Goal: Task Accomplishment & Management: Manage account settings

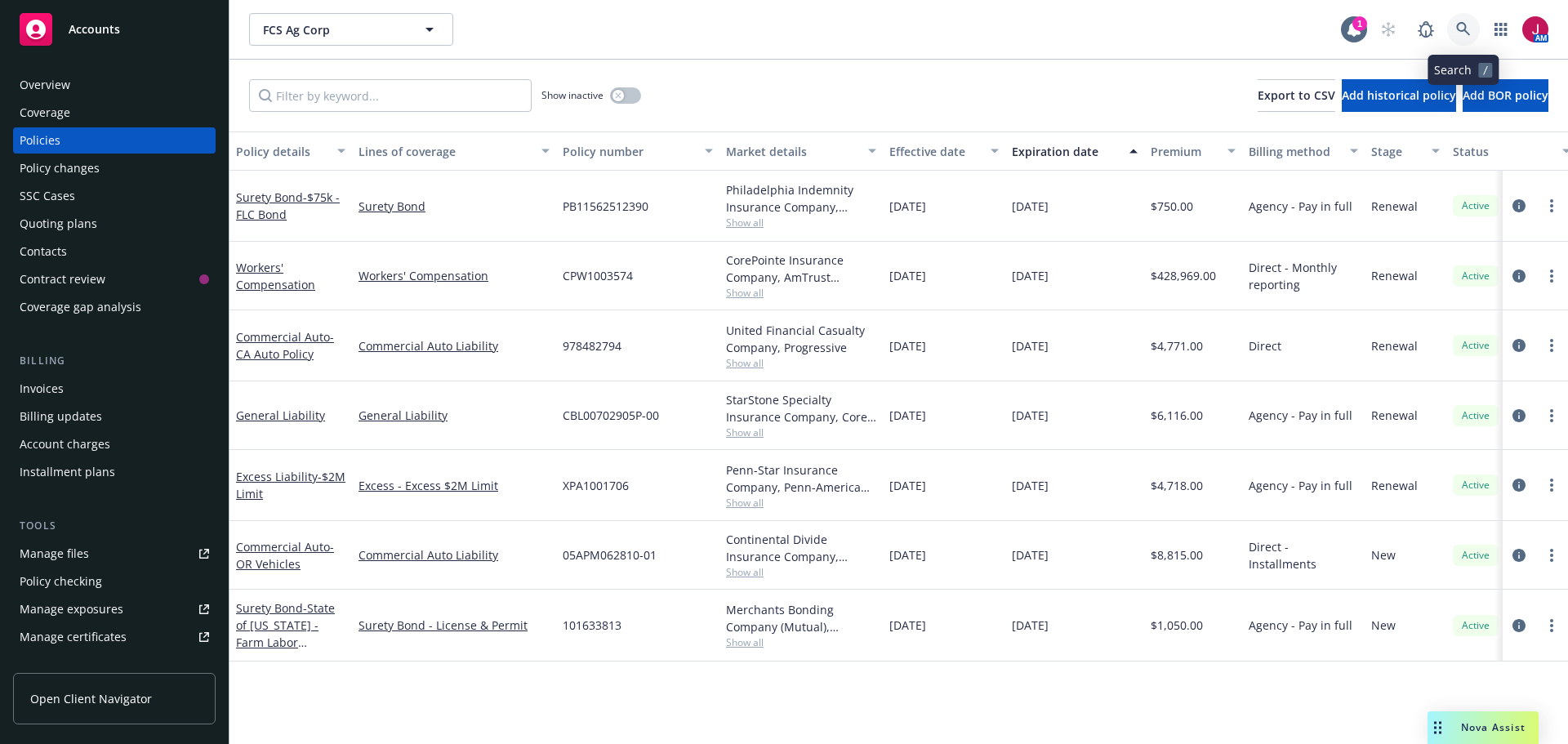
click at [1464, 30] on icon at bounding box center [1462, 29] width 14 height 14
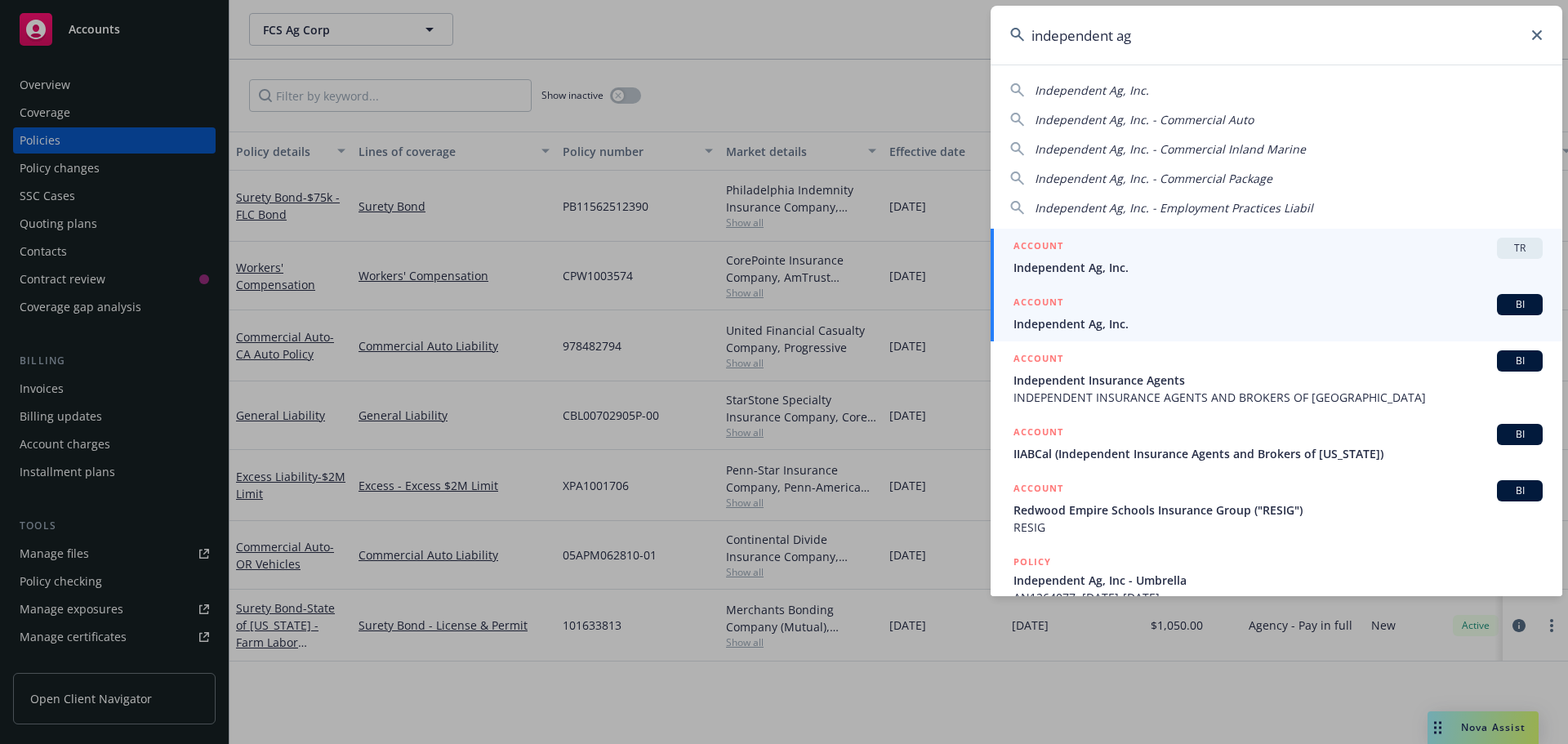
type input "independent ag"
click at [1254, 313] on div "ACCOUNT BI" at bounding box center [1277, 304] width 529 height 21
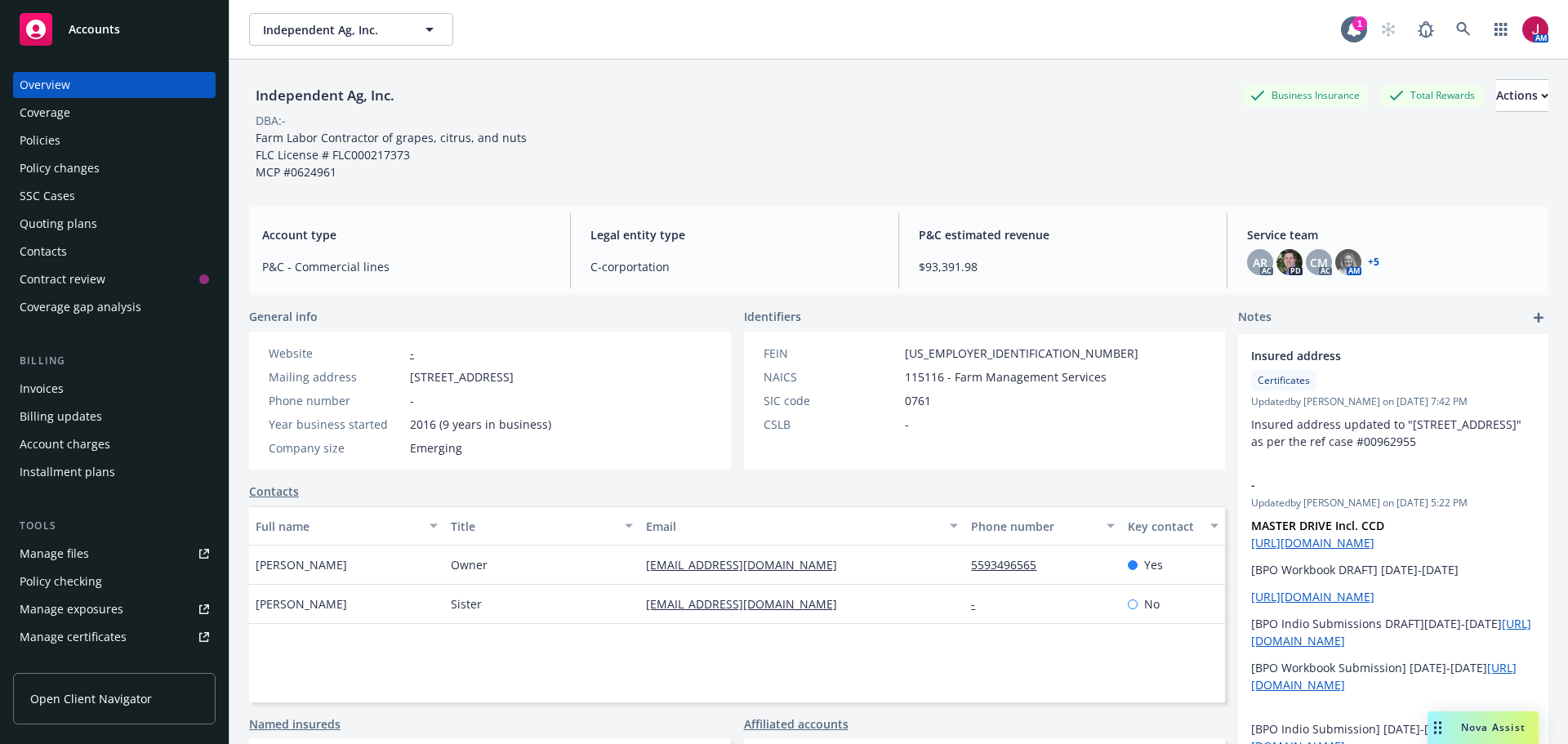
click at [88, 223] on div "Quoting plans" at bounding box center [58, 223] width 78 height 26
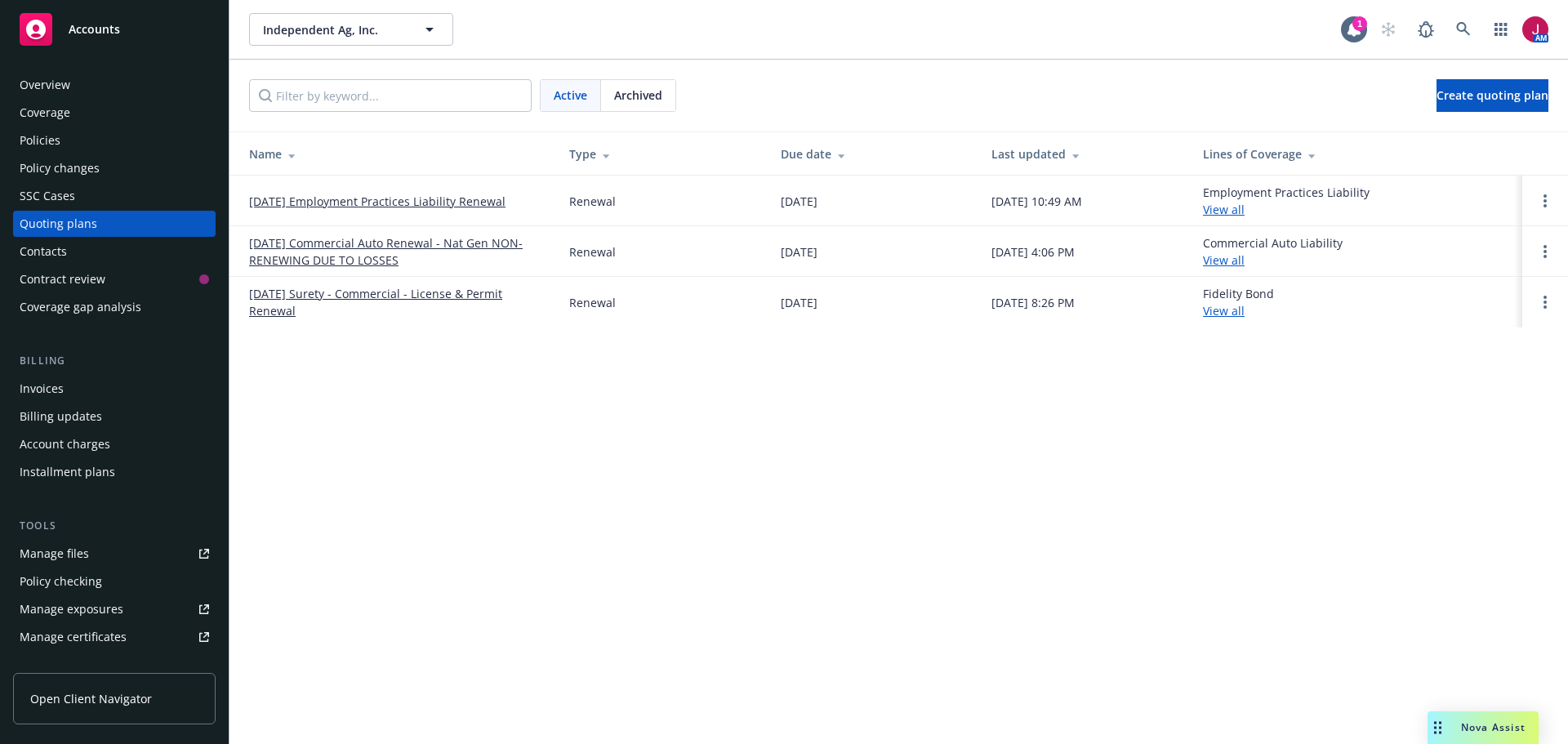
click at [330, 244] on link "[DATE] Commercial Auto Renewal - Nat Gen NON-RENEWING DUE TO LOSSES" at bounding box center [395, 251] width 294 height 34
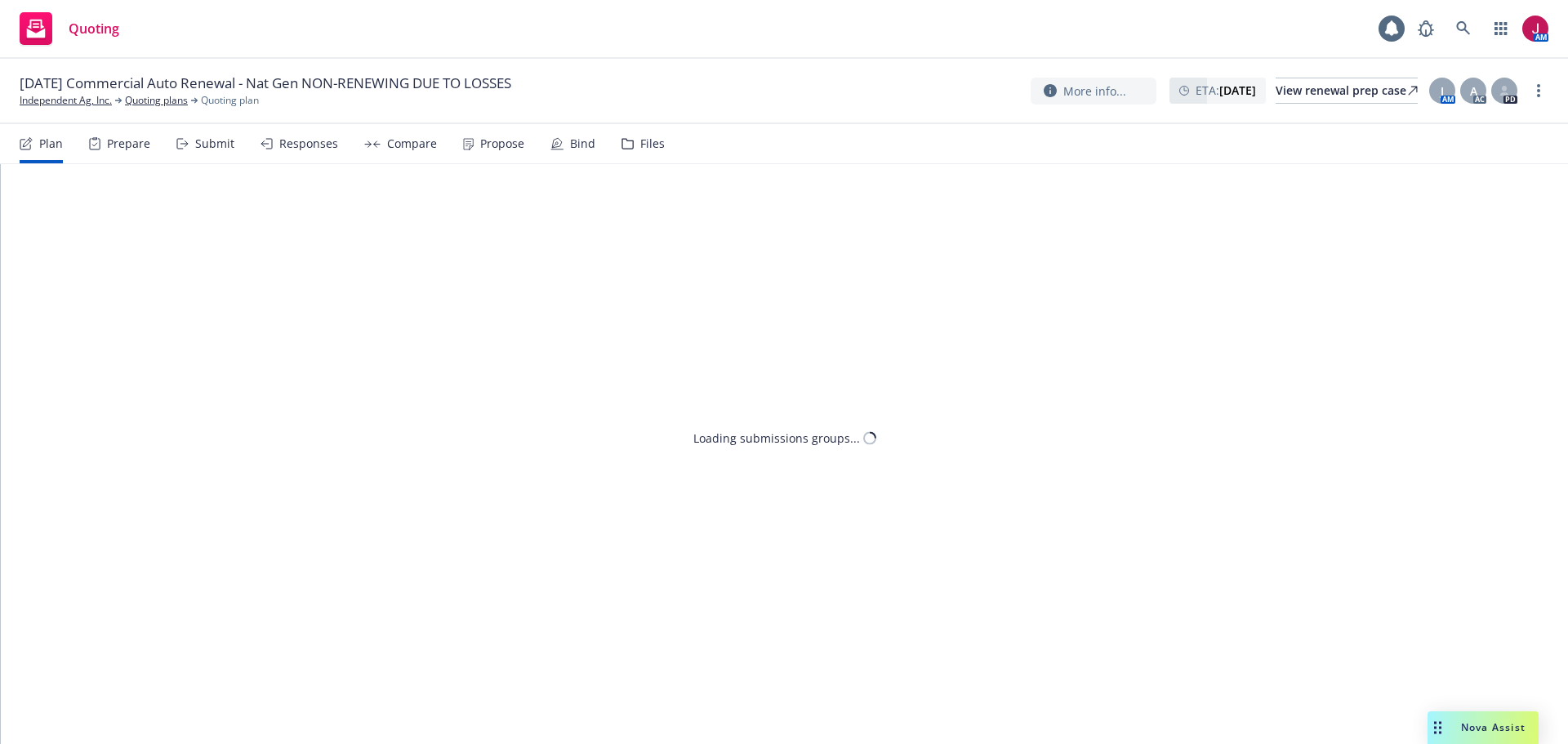
click at [214, 145] on div "Submit" at bounding box center [215, 144] width 39 height 13
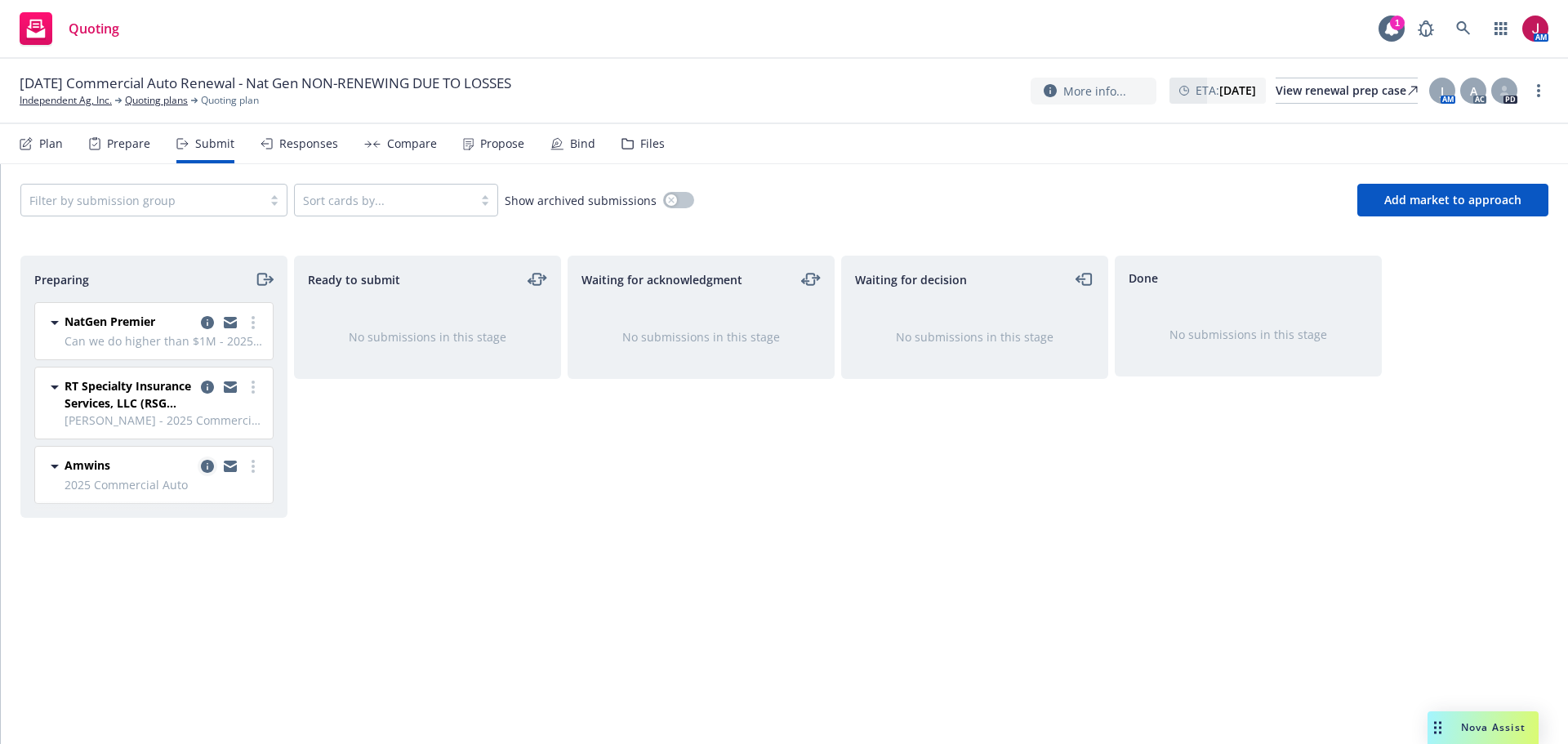
click at [206, 467] on icon "copy logging email" at bounding box center [208, 467] width 13 height 13
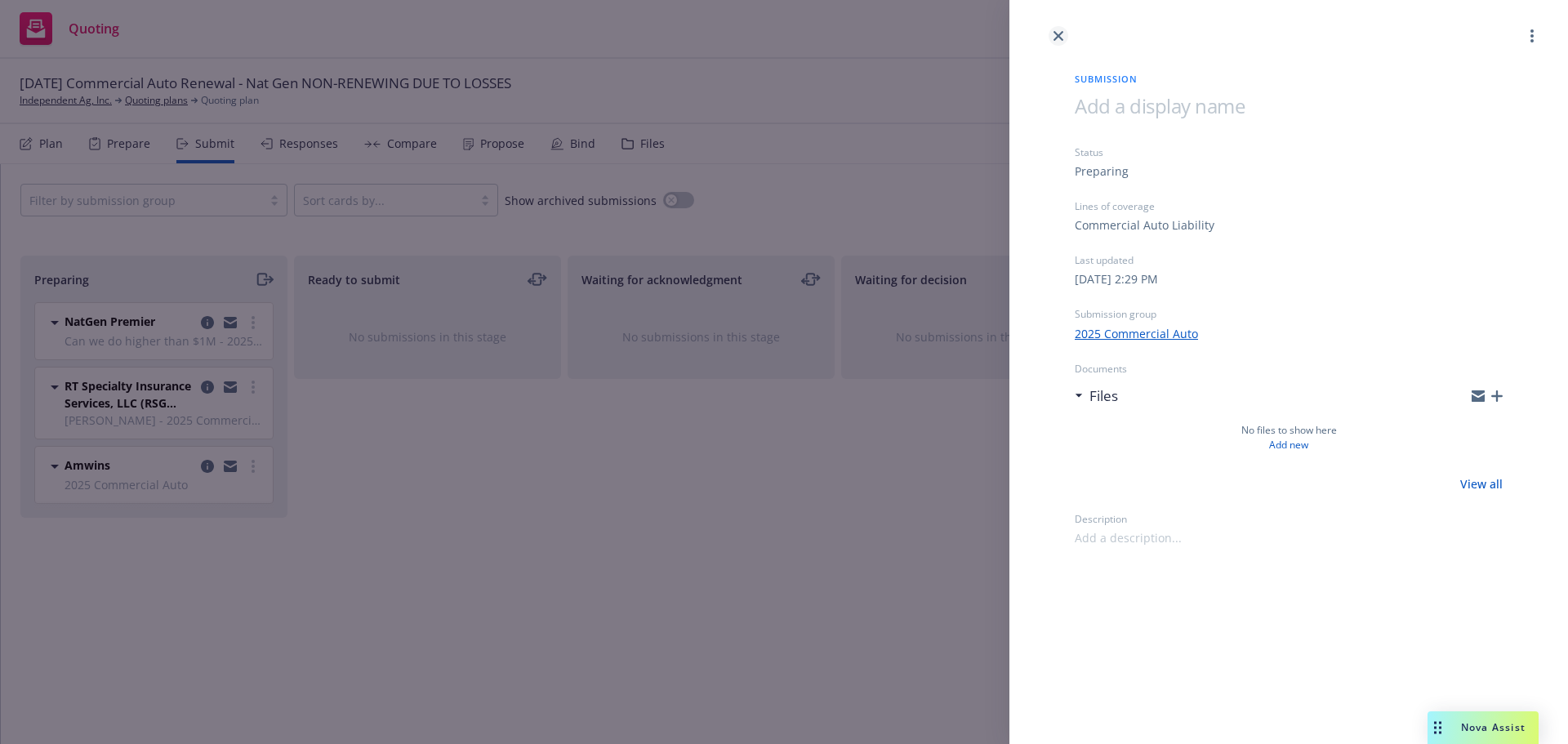
click at [1057, 33] on icon "close" at bounding box center [1058, 36] width 10 height 10
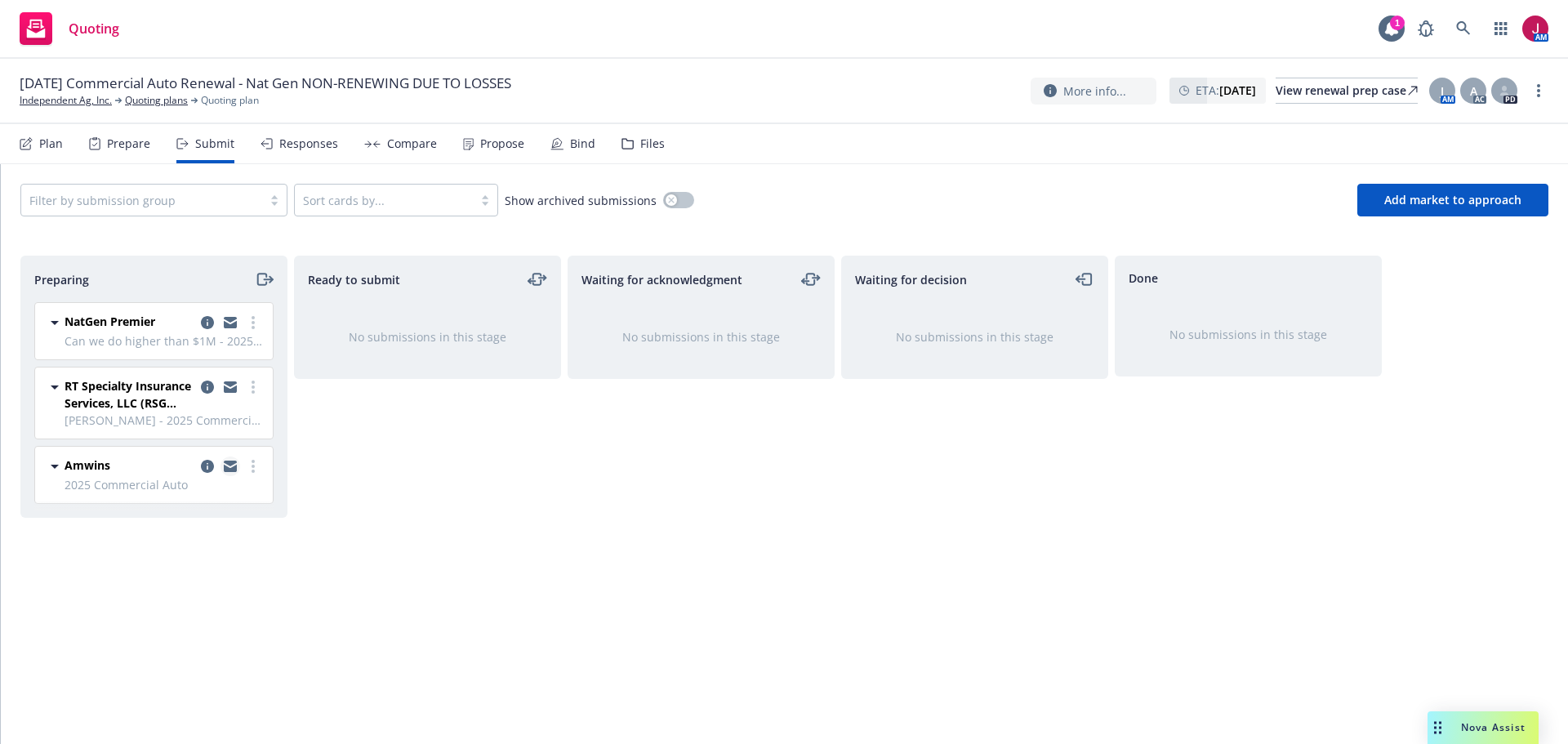
click at [231, 467] on icon "copy logging email" at bounding box center [230, 467] width 13 height 11
click at [265, 275] on icon "moveRight" at bounding box center [261, 279] width 9 height 11
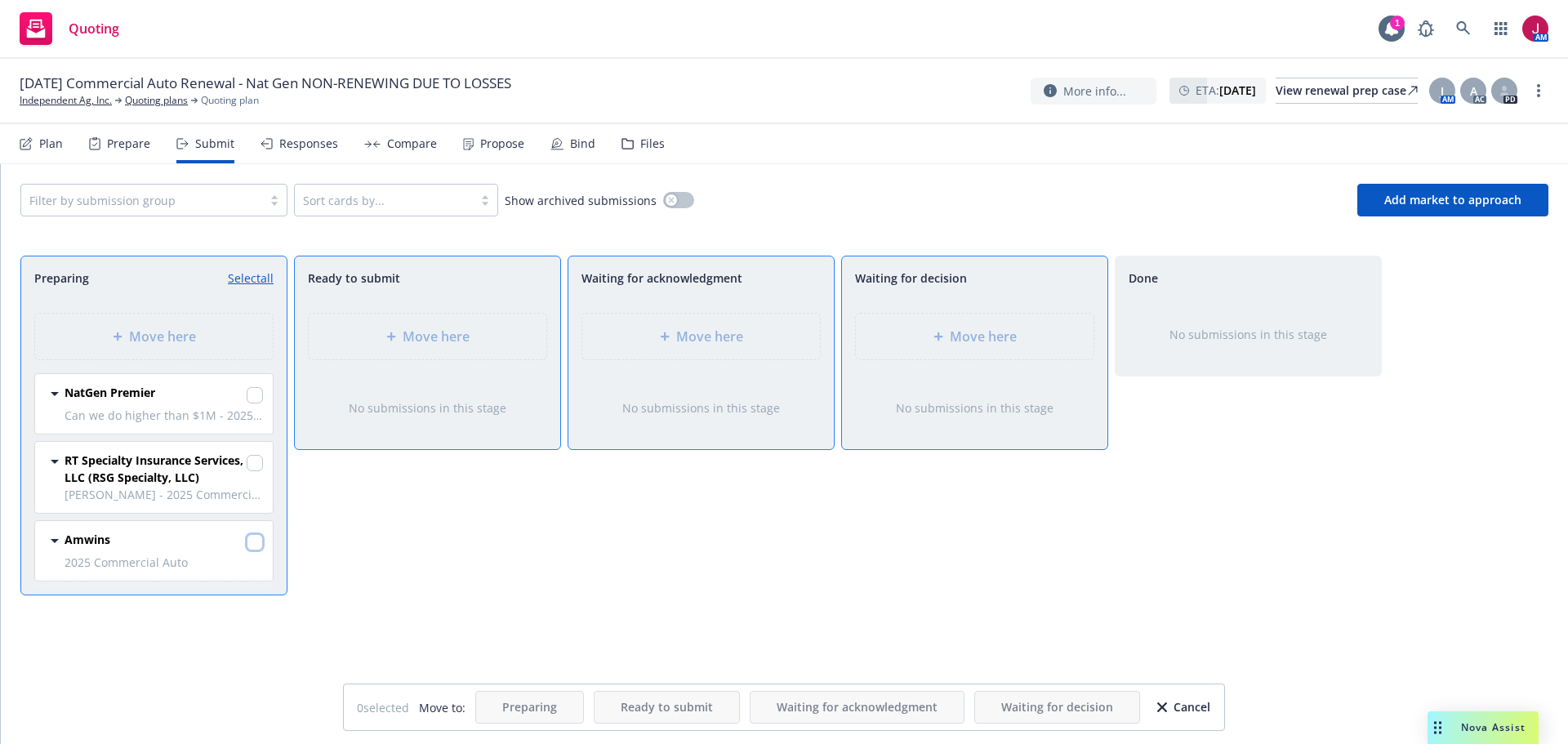
click at [253, 549] on input "checkbox" at bounding box center [255, 543] width 16 height 16
checkbox input "true"
click at [755, 351] on div "Move here" at bounding box center [701, 336] width 237 height 46
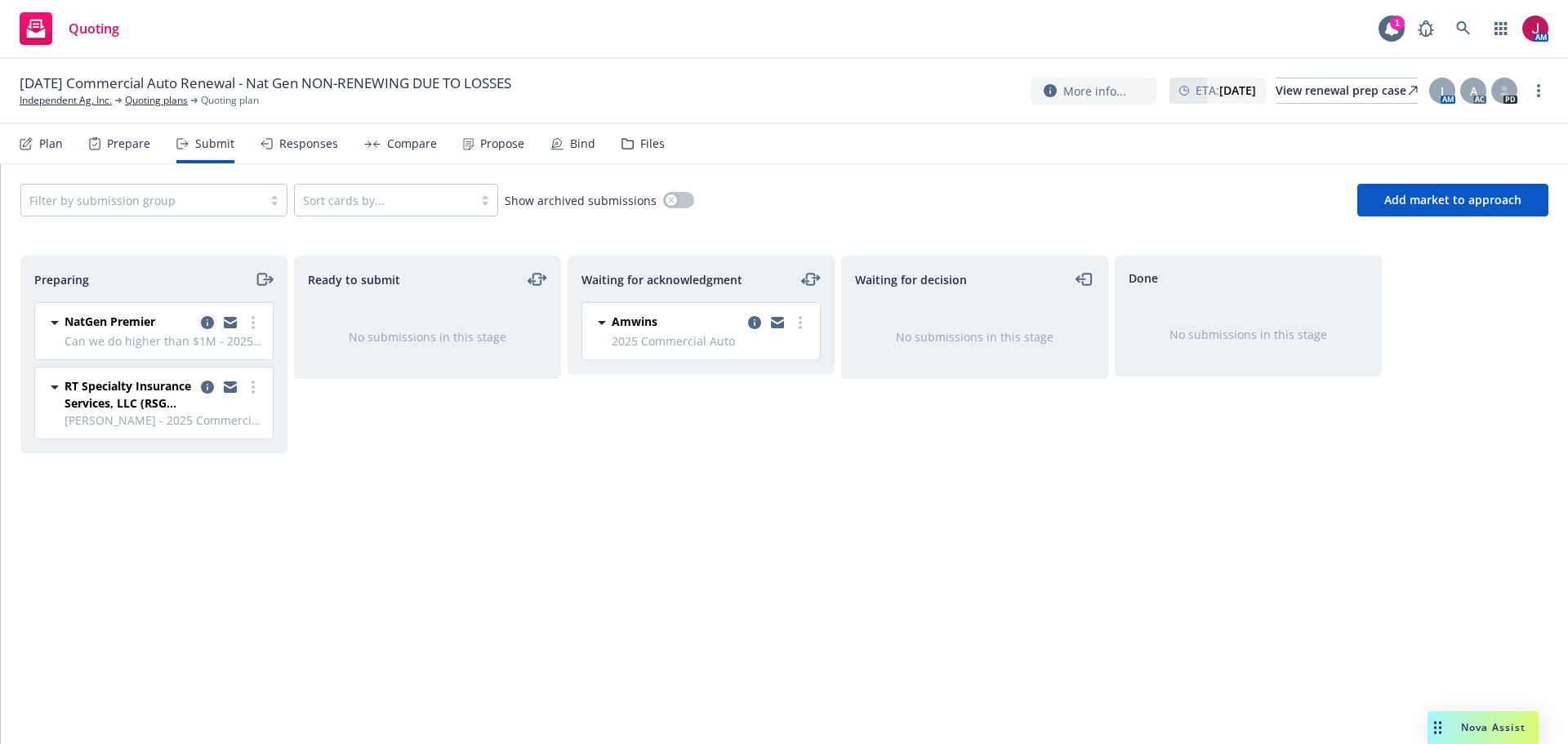
click at [206, 322] on icon "copy logging email" at bounding box center [208, 322] width 13 height 13
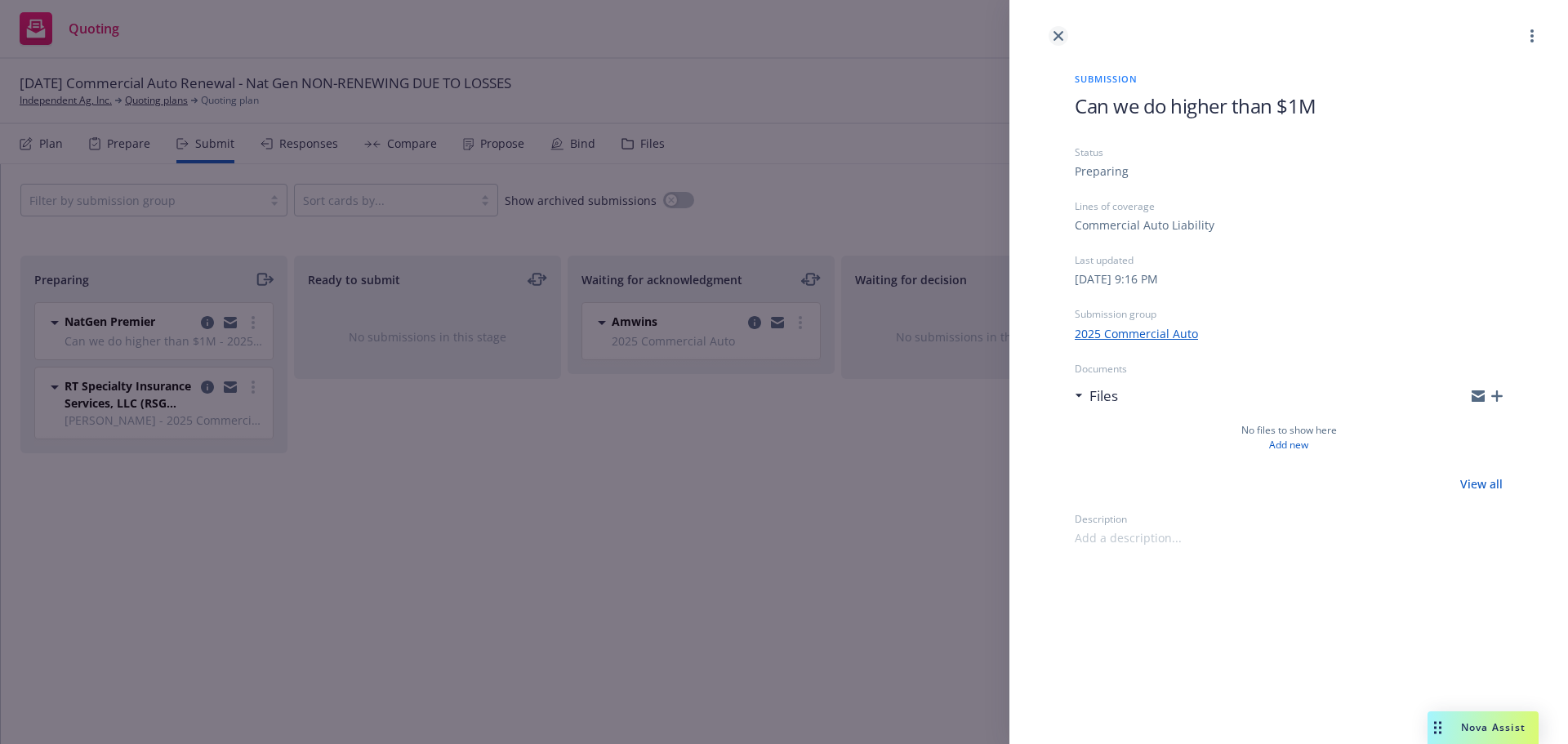
click at [1059, 35] on icon "close" at bounding box center [1058, 36] width 10 height 10
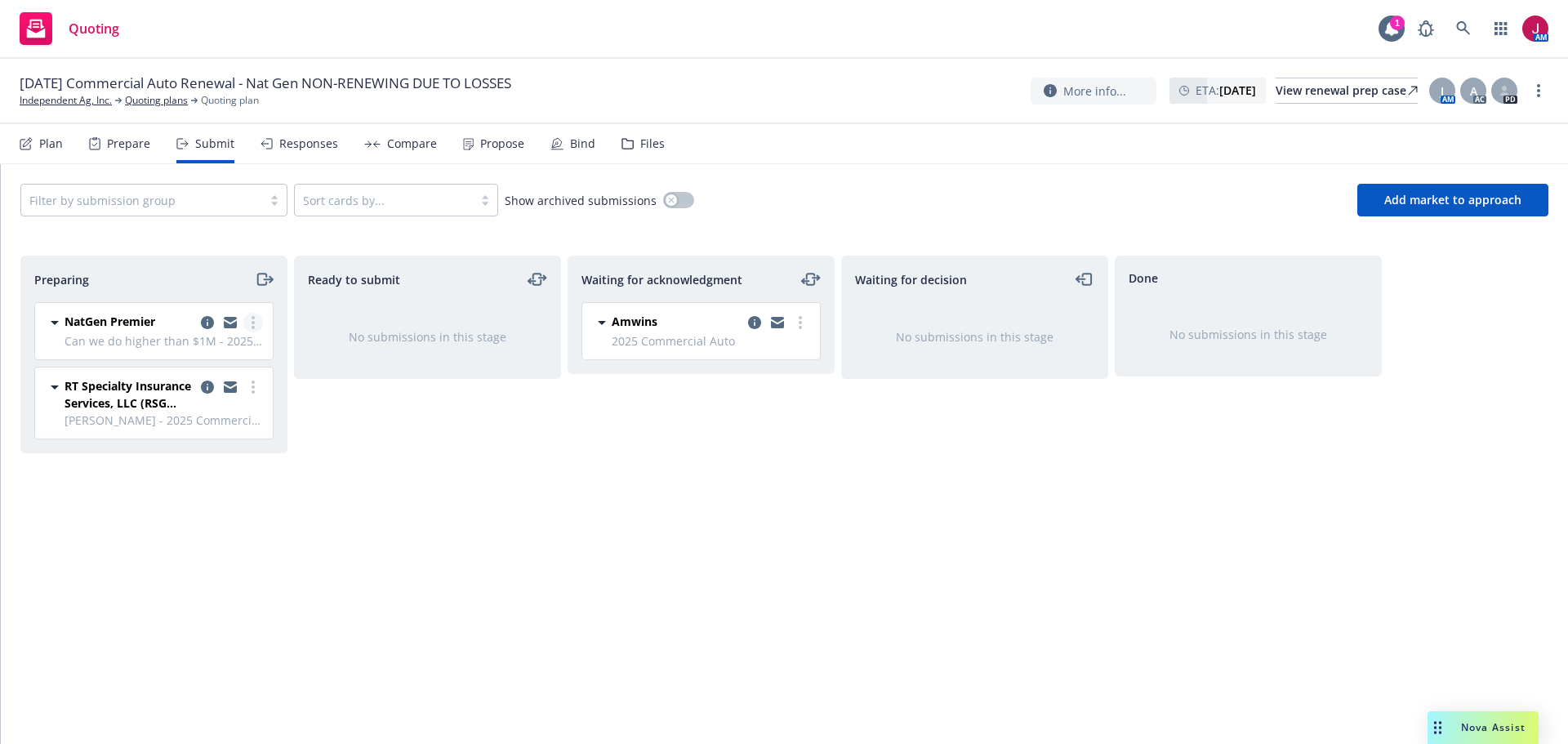
click at [251, 325] on icon "more" at bounding box center [253, 322] width 3 height 13
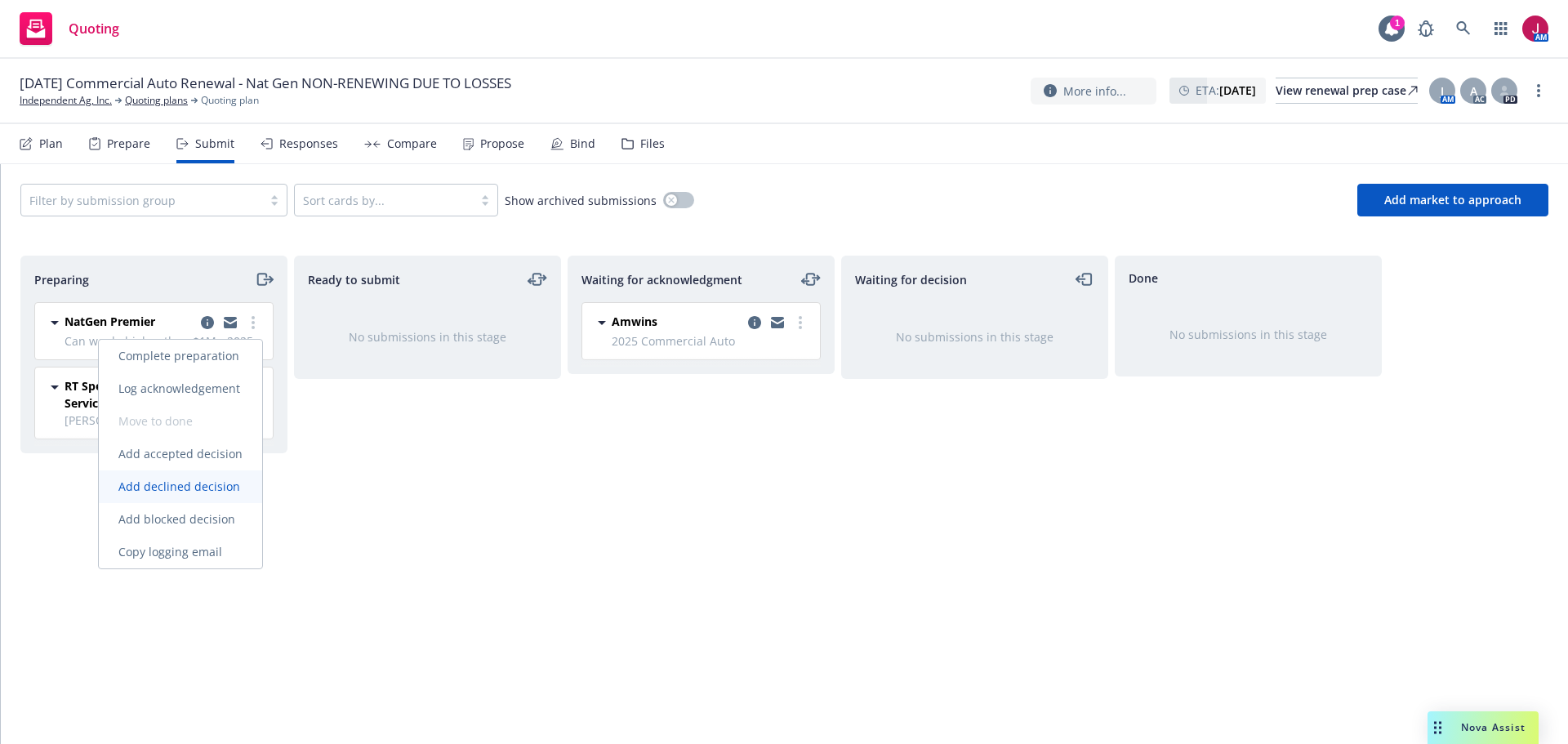
click at [210, 491] on span "Add declined decision" at bounding box center [179, 486] width 161 height 16
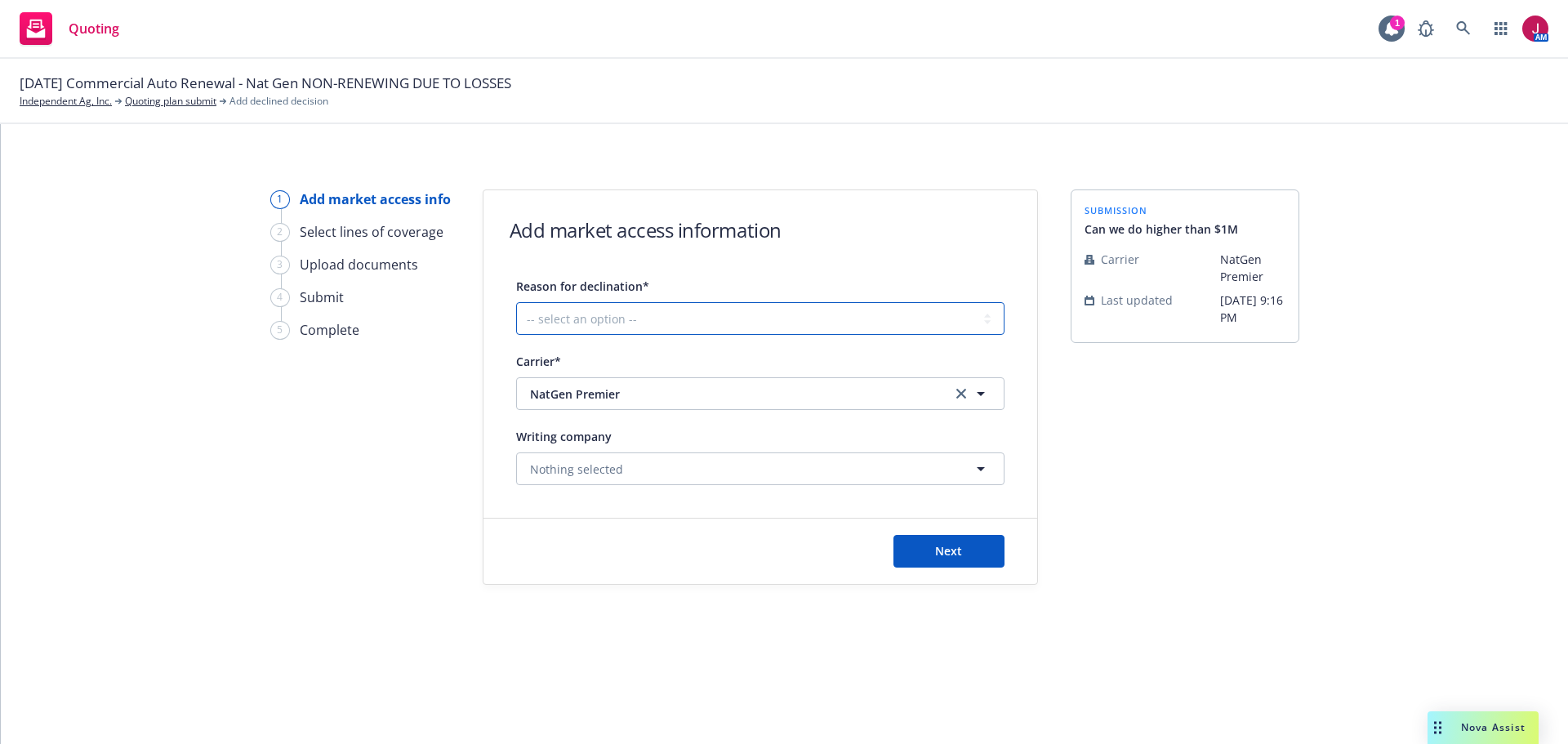
click at [741, 318] on select "-- select an option -- Cannot compete with other markets Carrier non-renewed Ca…" at bounding box center [760, 318] width 489 height 33
select select "CARRIER_NON_RENEWED"
click at [516, 302] on select "-- select an option -- Cannot compete with other markets Carrier non-renewed Ca…" at bounding box center [760, 318] width 489 height 33
click at [947, 550] on span "Next" at bounding box center [948, 551] width 27 height 16
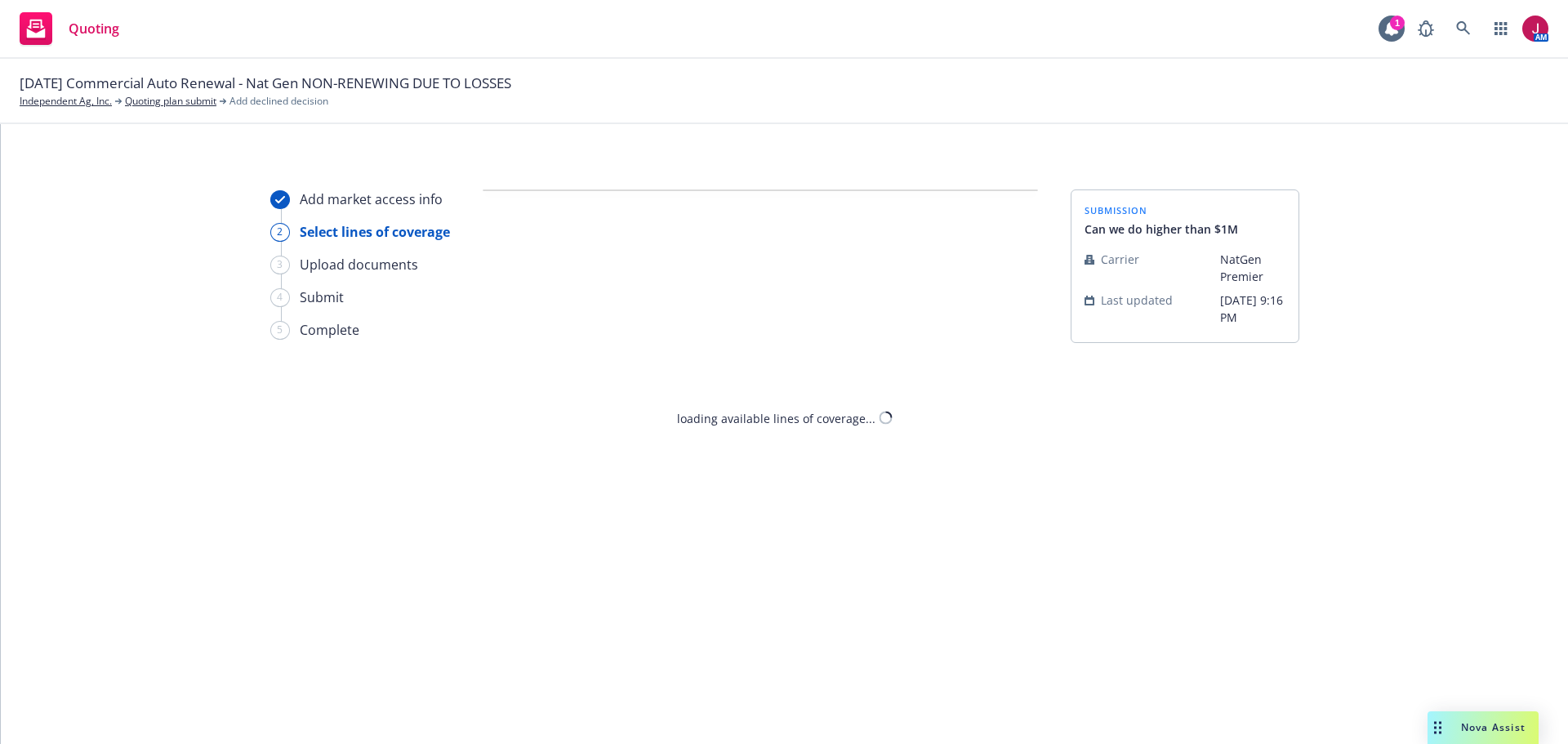
select select "CARRIER_NON_RENEWED"
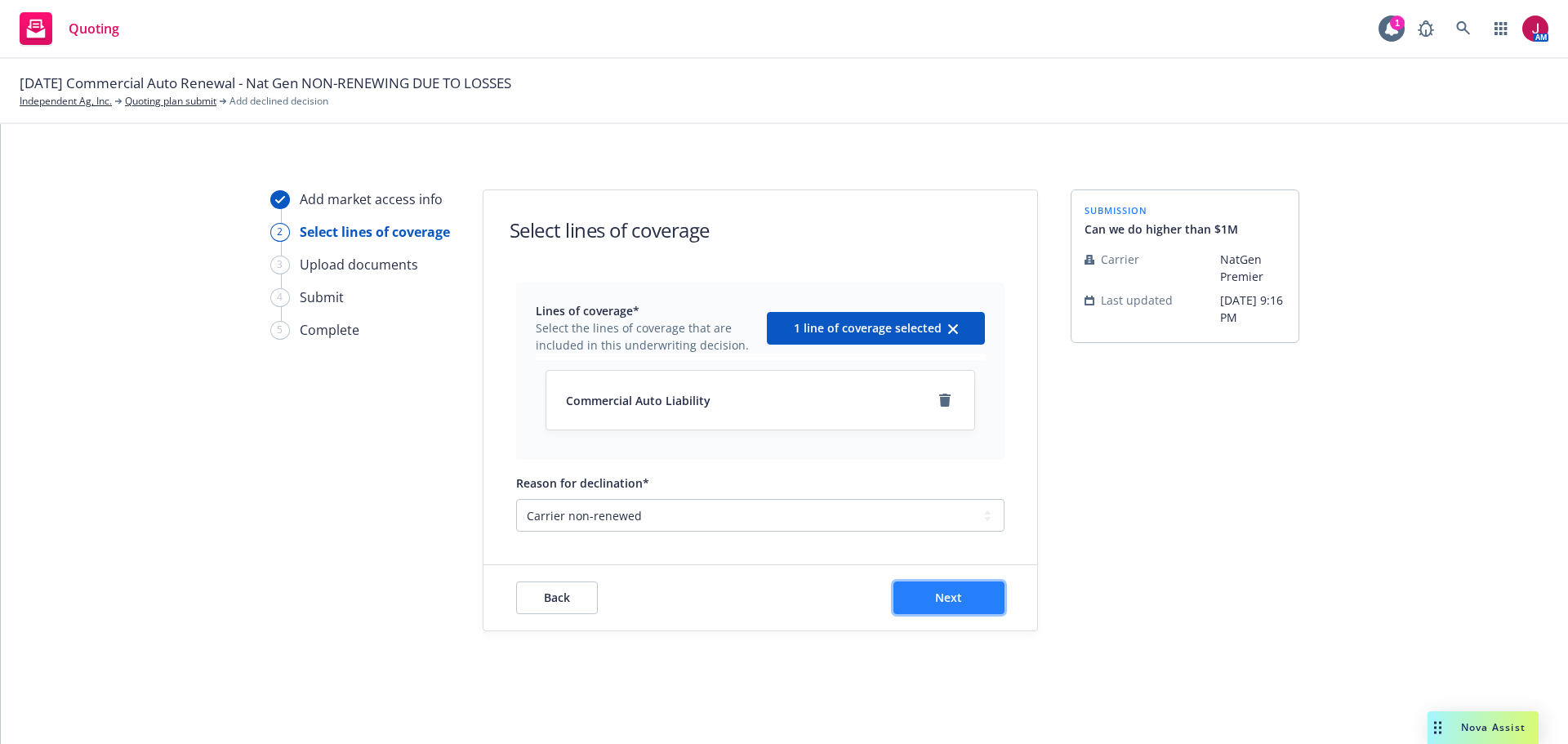
click at [961, 597] on span "Next" at bounding box center [948, 597] width 27 height 16
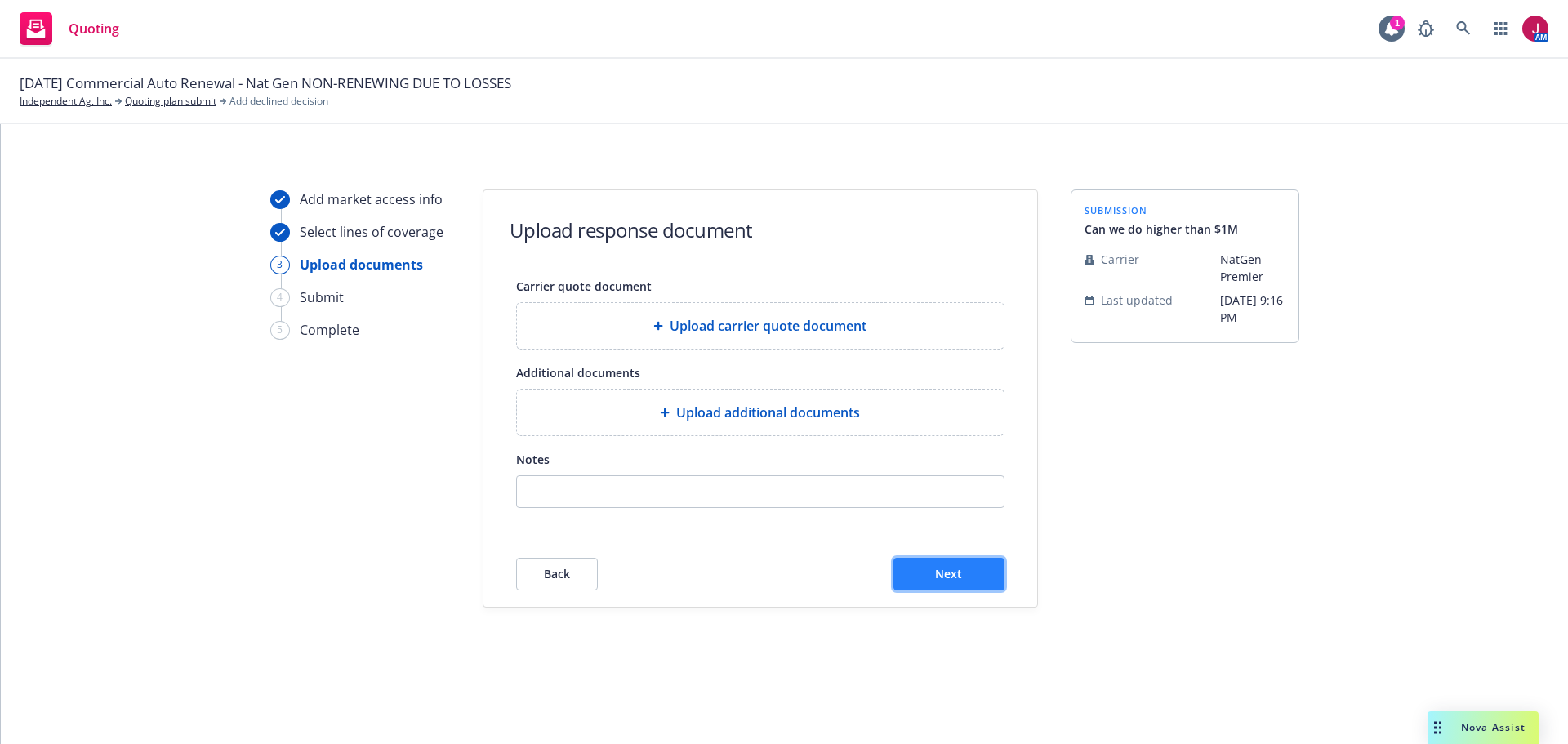
click at [962, 581] on span "Next" at bounding box center [948, 574] width 27 height 16
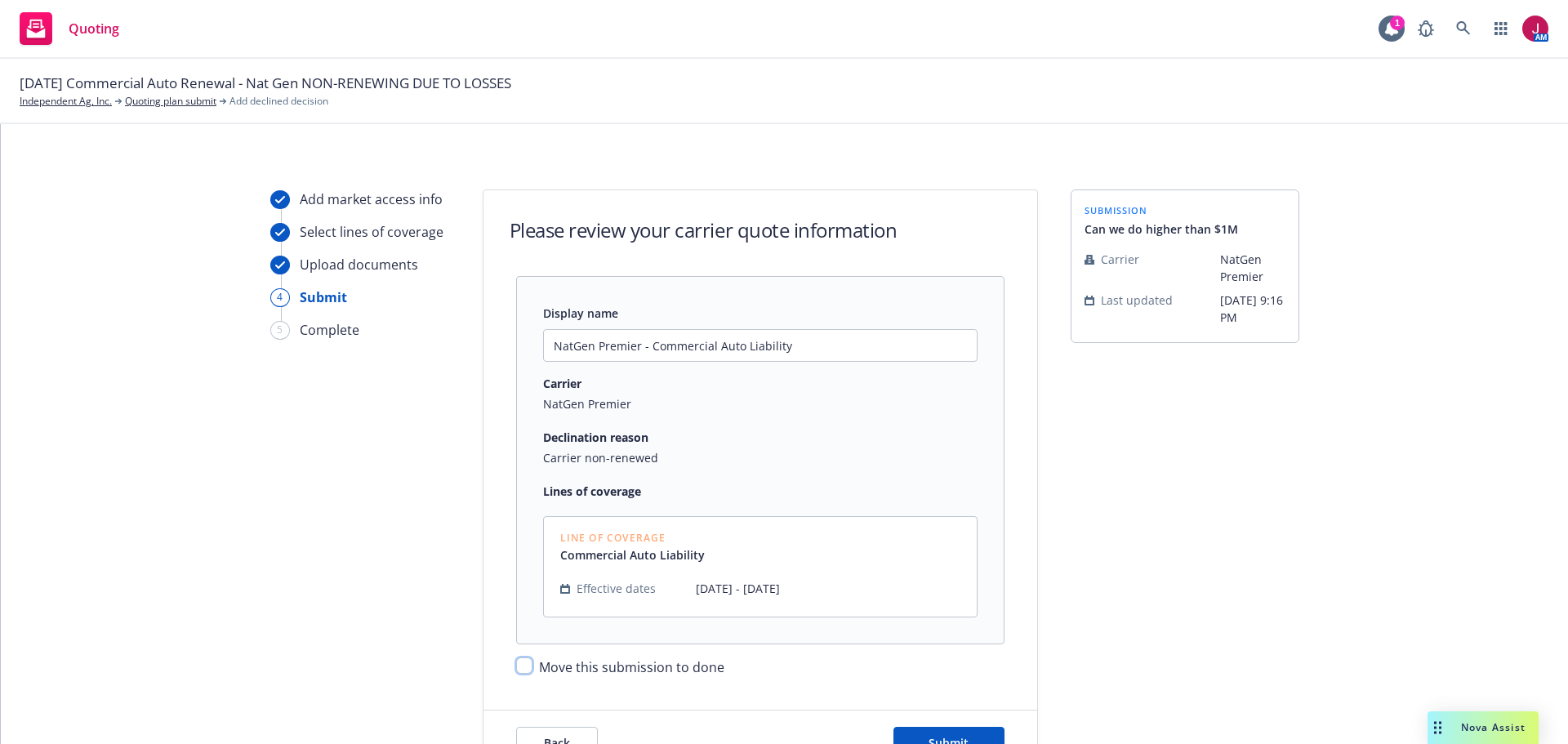
click at [516, 669] on input "Move this submission to done" at bounding box center [525, 665] width 16 height 16
checkbox input "true"
click at [968, 733] on button "Submit" at bounding box center [949, 743] width 111 height 33
